Goal: Navigation & Orientation: Go to known website

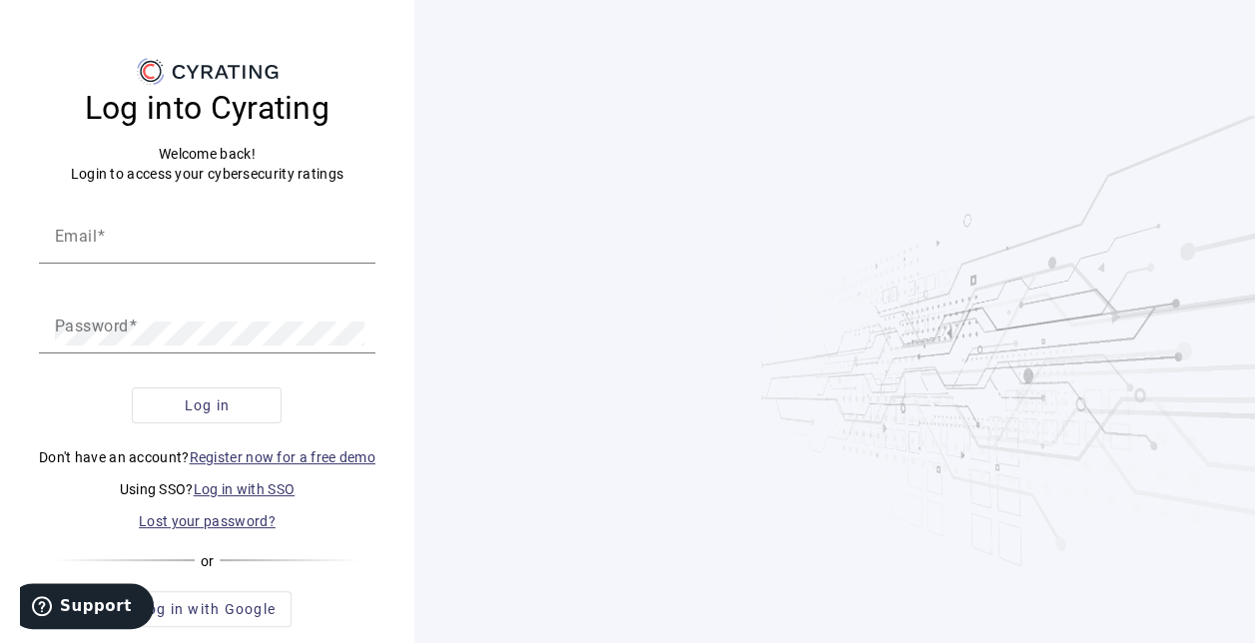
click at [269, 483] on link "Log in with SSO" at bounding box center [245, 489] width 102 height 16
